Goal: Task Accomplishment & Management: Manage account settings

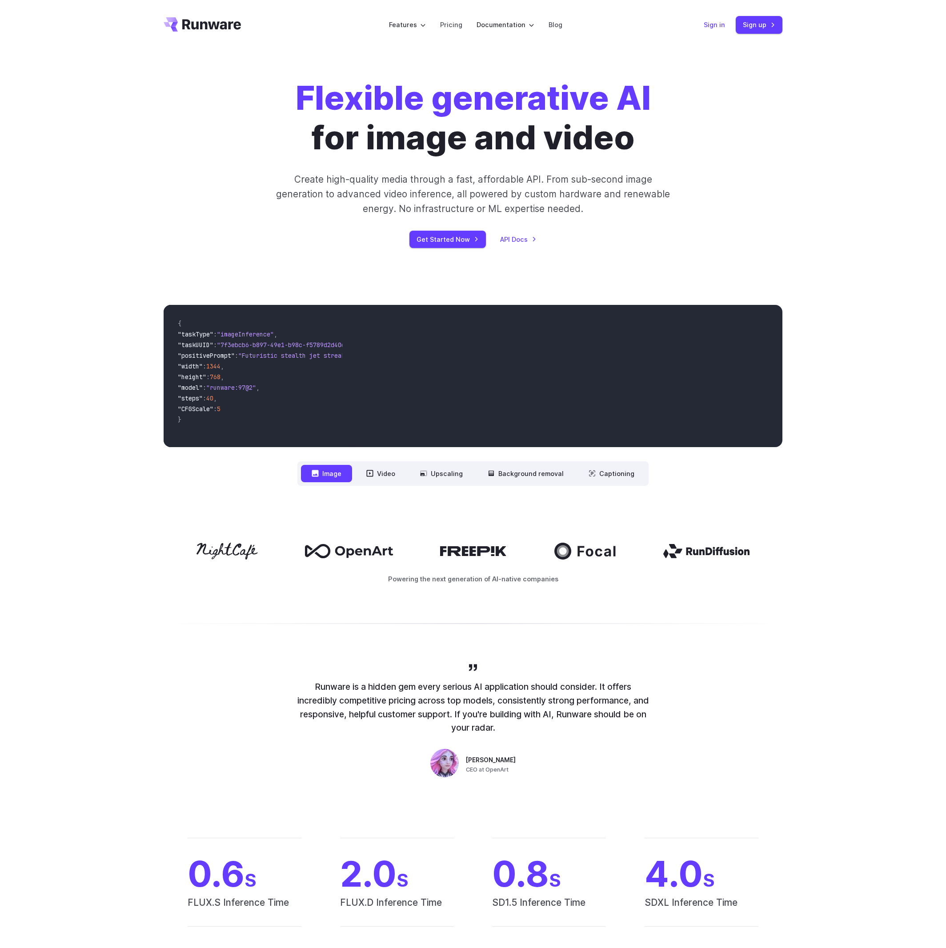
click at [711, 27] on link "Sign in" at bounding box center [714, 25] width 21 height 10
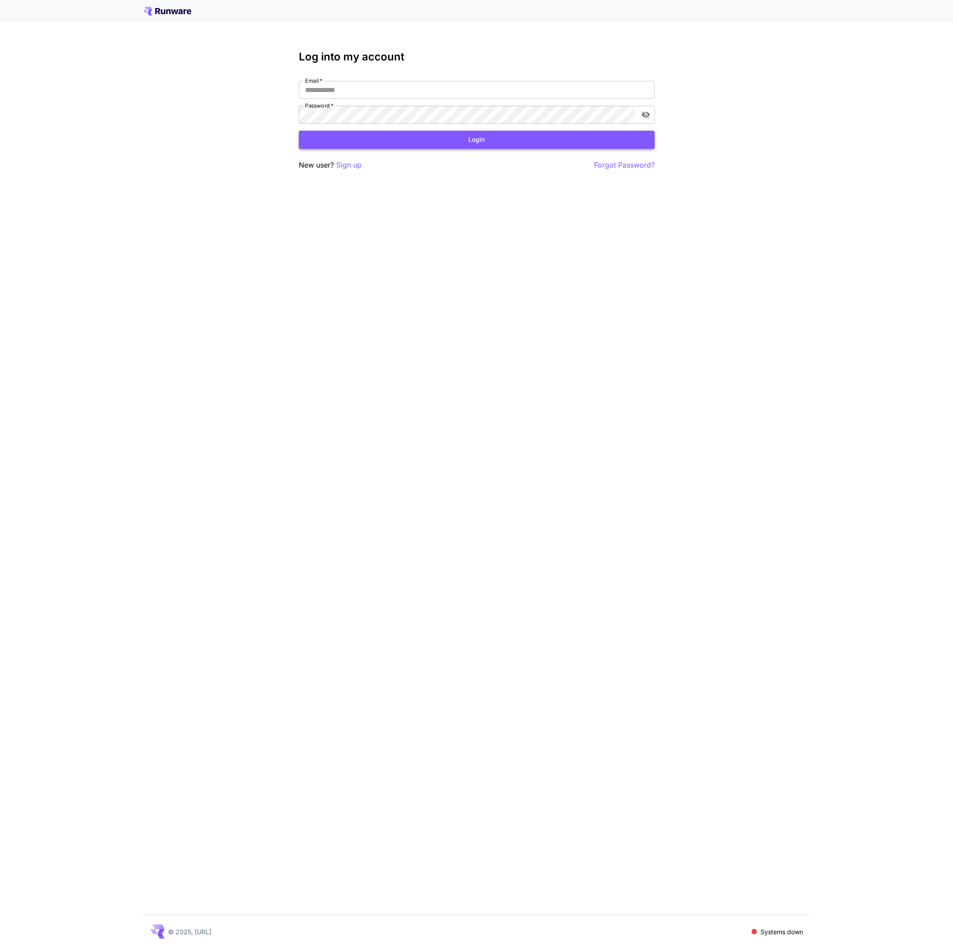
type input "**********"
click at [481, 140] on button "Login" at bounding box center [477, 140] width 356 height 18
